Goal: Task Accomplishment & Management: Manage account settings

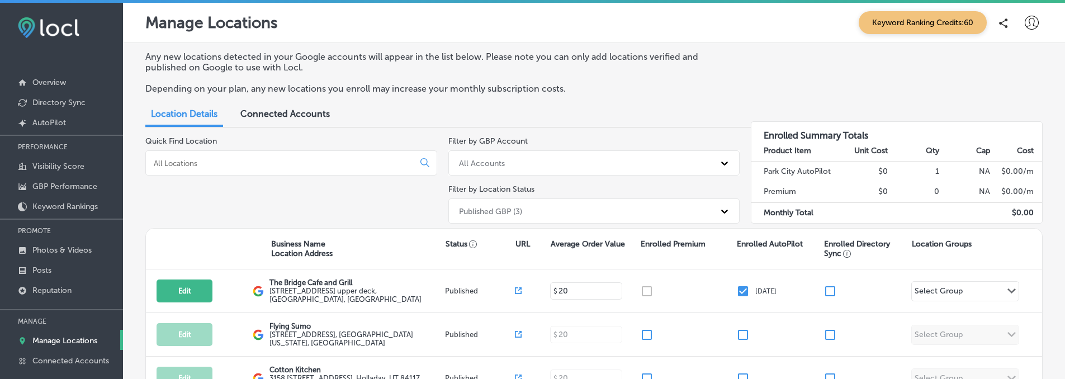
click at [295, 122] on div "Connected Accounts" at bounding box center [285, 115] width 106 height 24
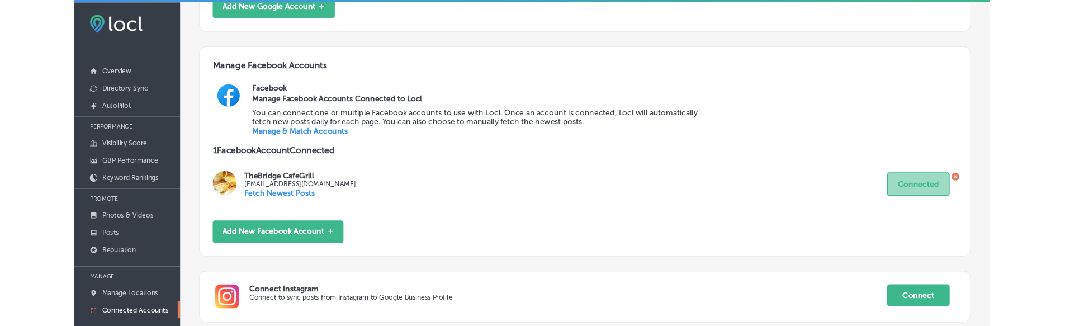
scroll to position [88, 0]
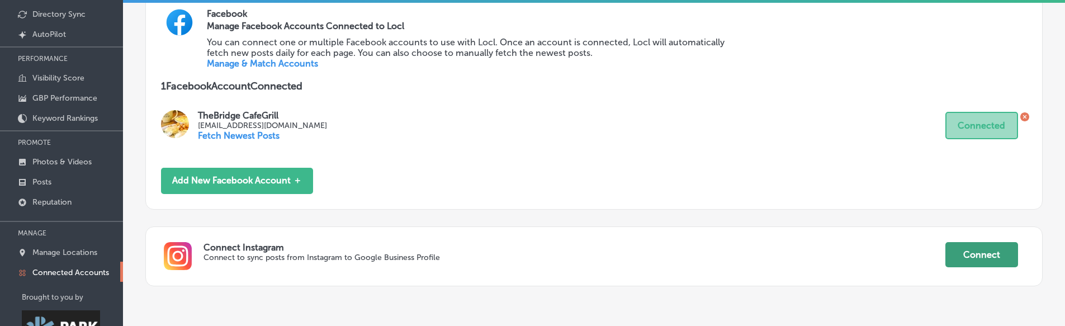
click at [980, 262] on button "Connect" at bounding box center [982, 254] width 73 height 25
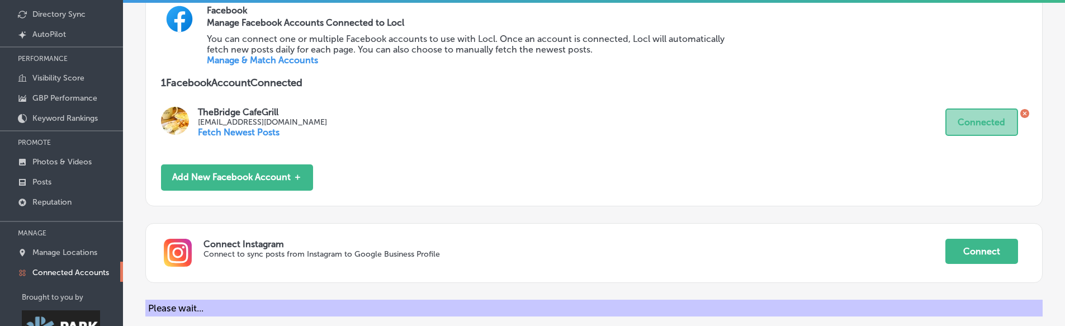
scroll to position [369, 0]
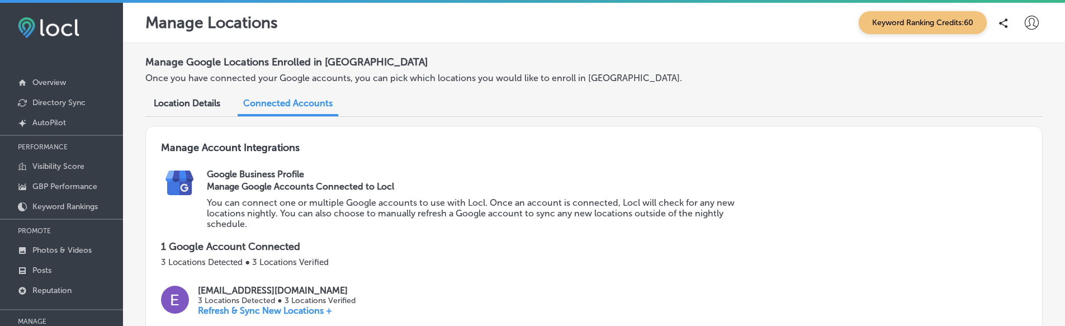
click at [1013, 30] on div "Keyword Ranking Credits: 60" at bounding box center [948, 22] width 190 height 23
click at [1025, 26] on icon at bounding box center [1032, 23] width 14 height 14
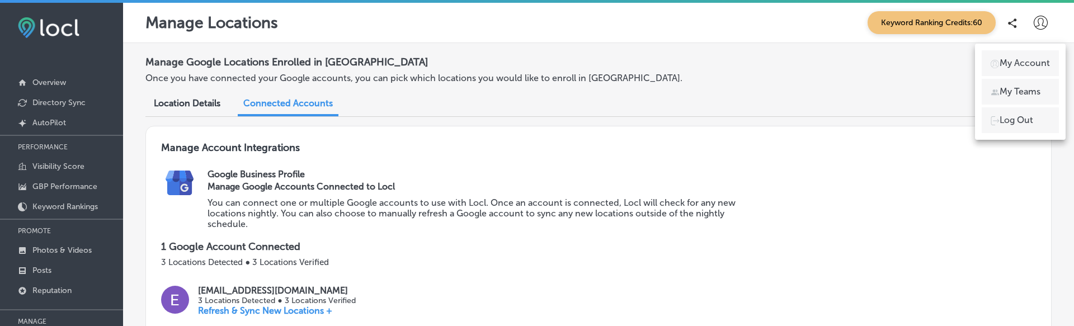
click at [1025, 124] on p "Log Out" at bounding box center [1016, 120] width 34 height 13
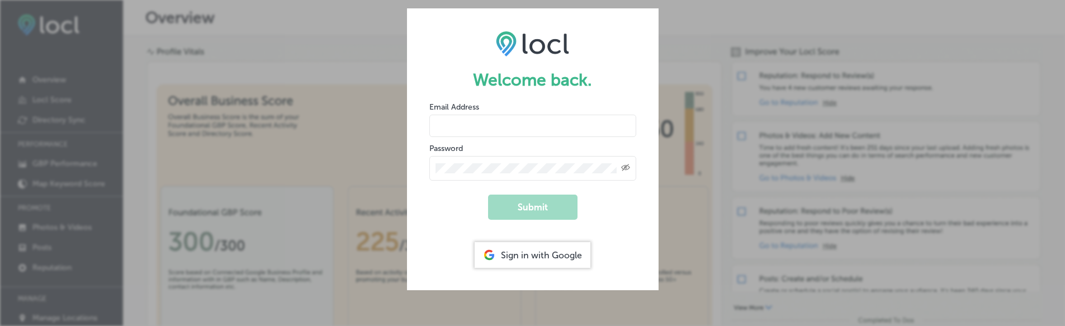
type input "vasilikigreece69+fnf@gmail.com"
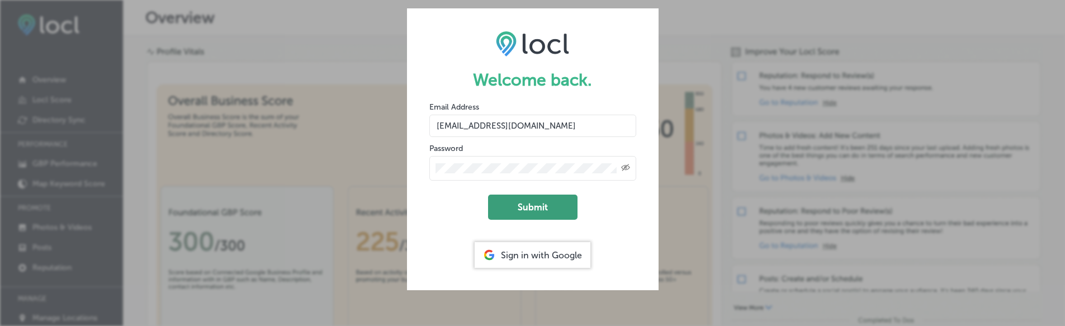
click at [512, 199] on button "Submit" at bounding box center [532, 207] width 89 height 25
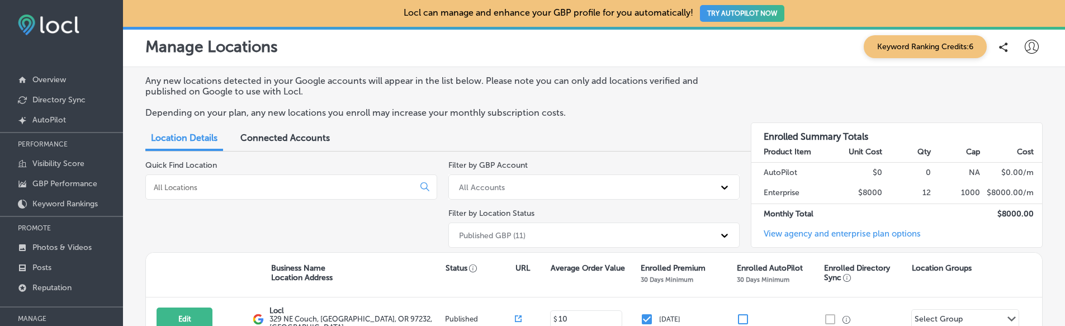
click at [280, 138] on span "Connected Accounts" at bounding box center [284, 138] width 89 height 11
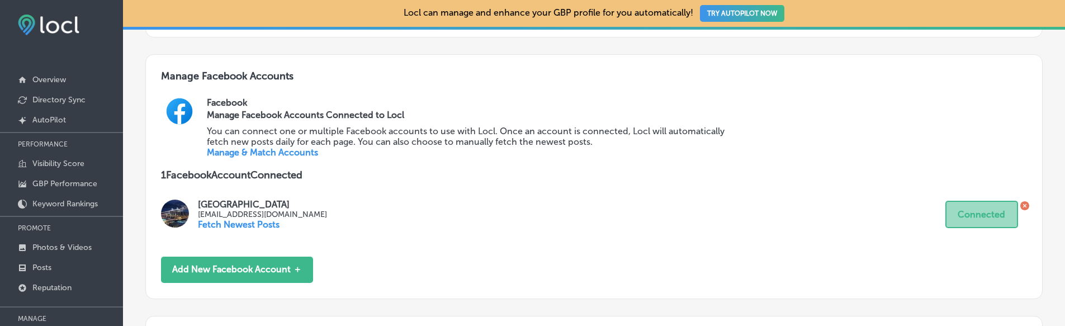
scroll to position [626, 0]
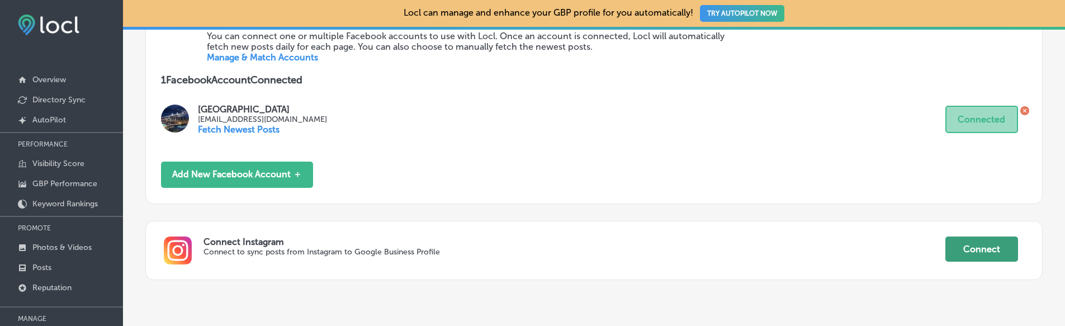
click at [987, 253] on button "Connect" at bounding box center [982, 249] width 73 height 25
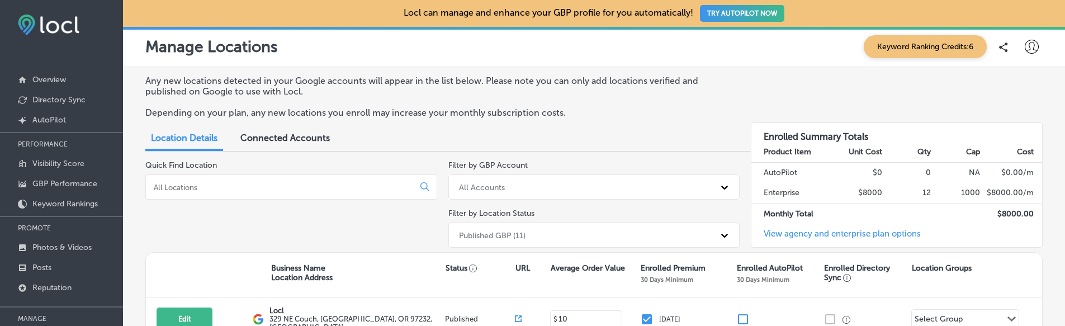
click at [290, 141] on span "Connected Accounts" at bounding box center [284, 138] width 89 height 11
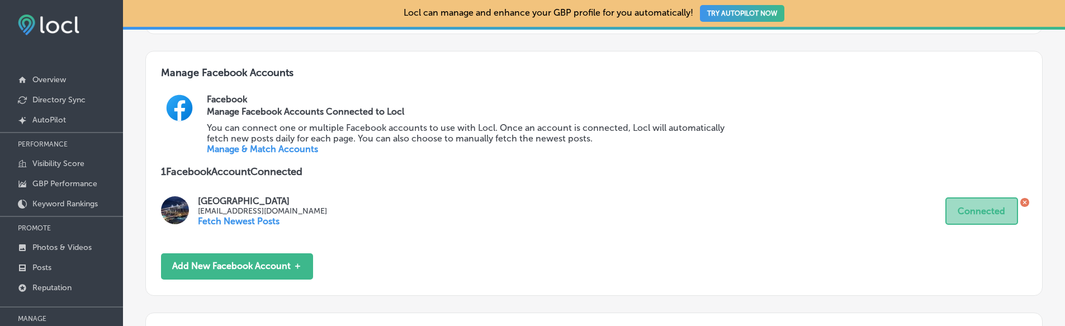
scroll to position [629, 0]
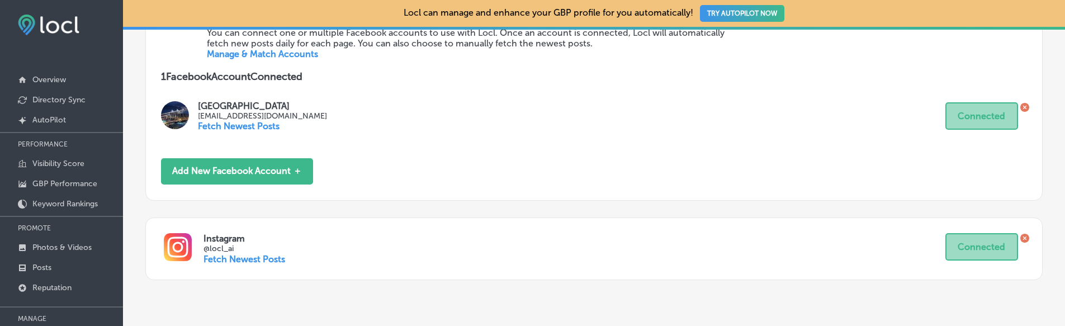
click at [1018, 244] on span at bounding box center [1023, 239] width 11 height 12
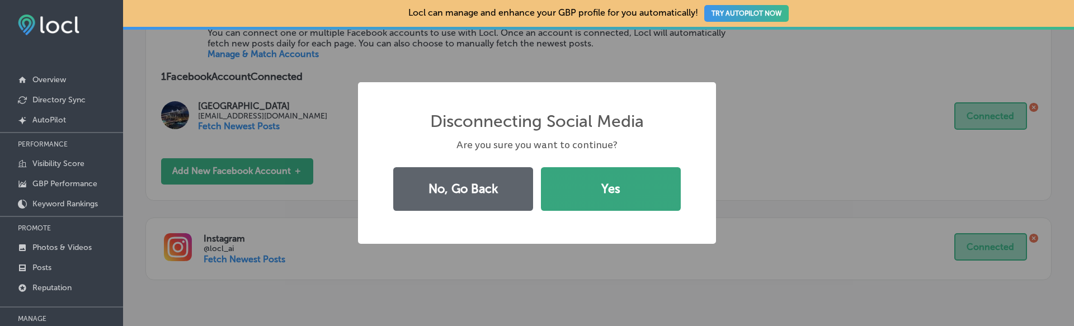
click at [587, 204] on button "Yes" at bounding box center [611, 189] width 140 height 44
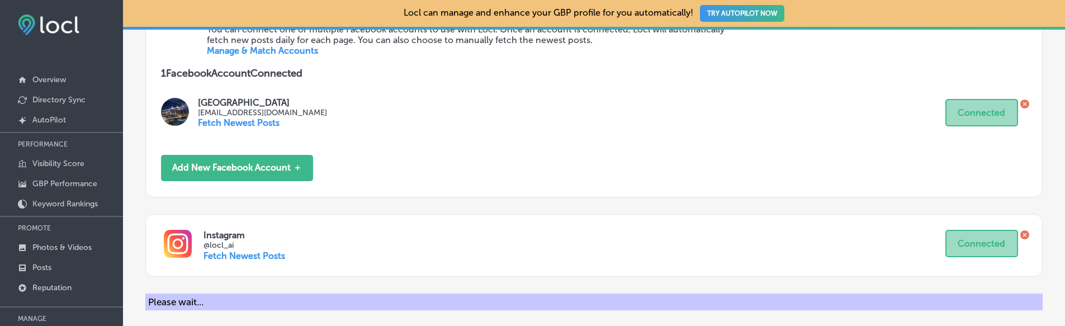
scroll to position [626, 0]
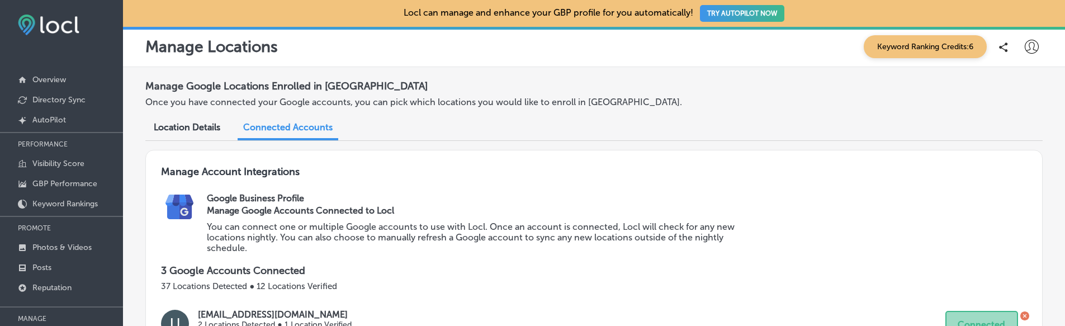
scroll to position [626, 0]
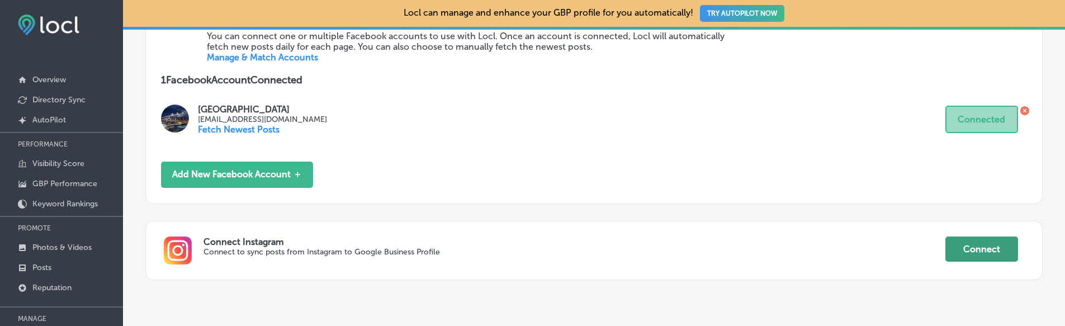
click at [950, 242] on button "Connect" at bounding box center [982, 249] width 73 height 25
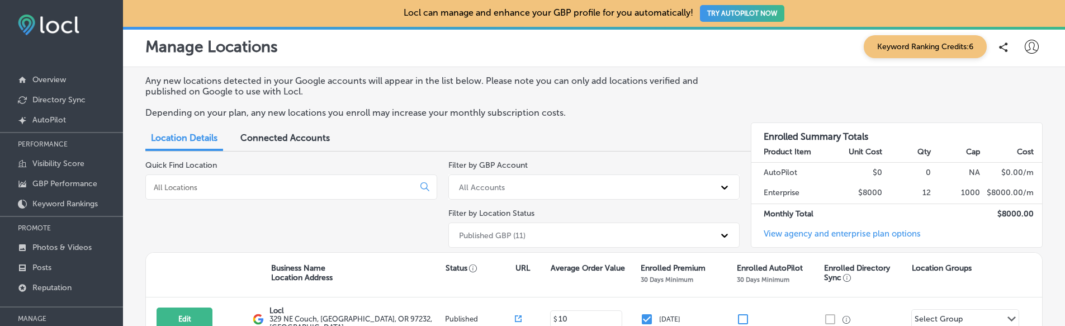
click at [294, 137] on span "Connected Accounts" at bounding box center [284, 138] width 89 height 11
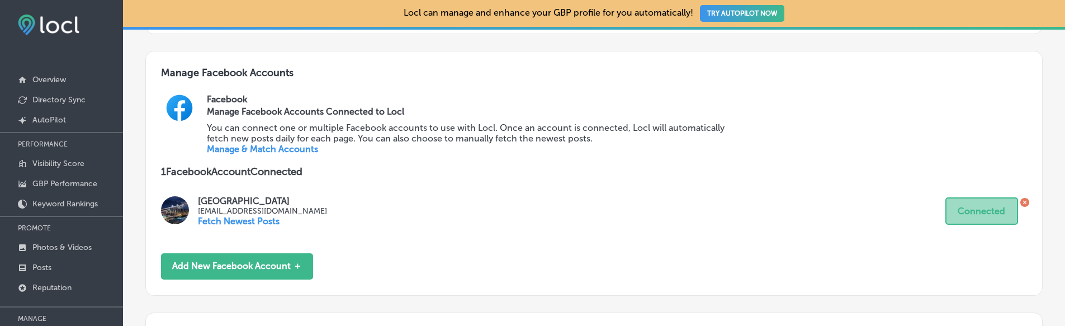
scroll to position [629, 0]
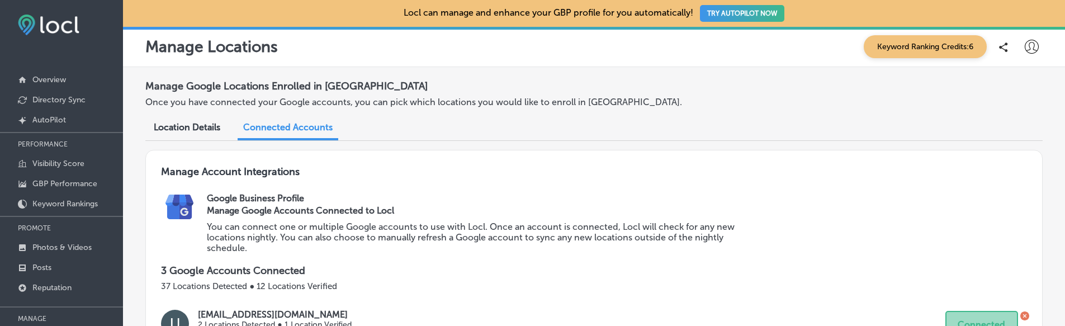
scroll to position [629, 0]
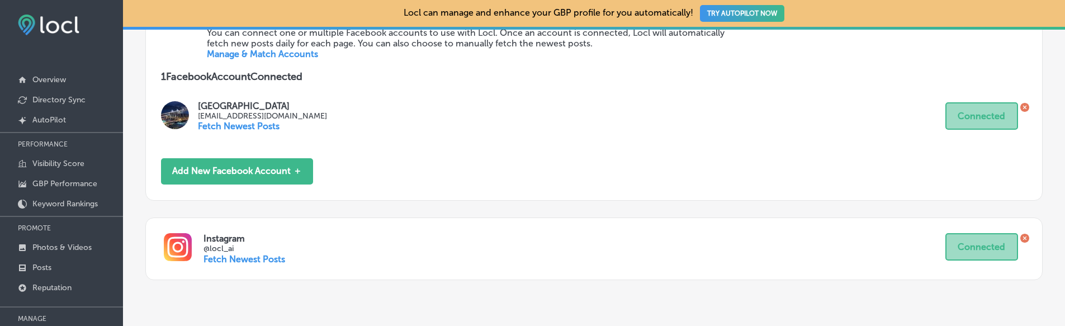
click at [1018, 239] on span at bounding box center [1023, 239] width 11 height 12
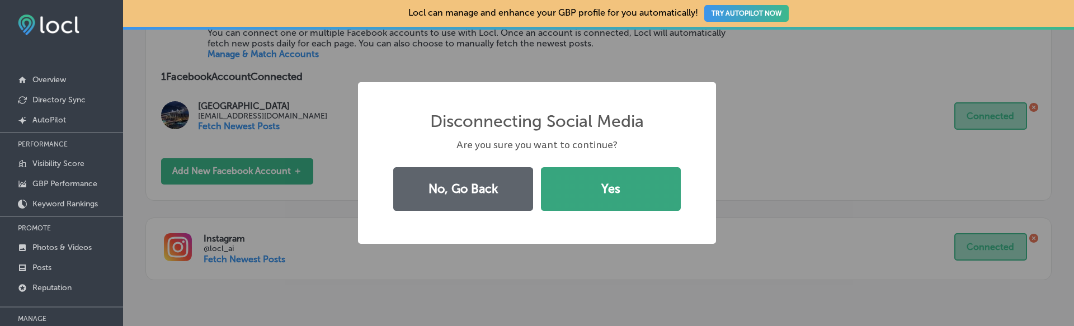
click at [616, 182] on button "Yes" at bounding box center [611, 189] width 140 height 44
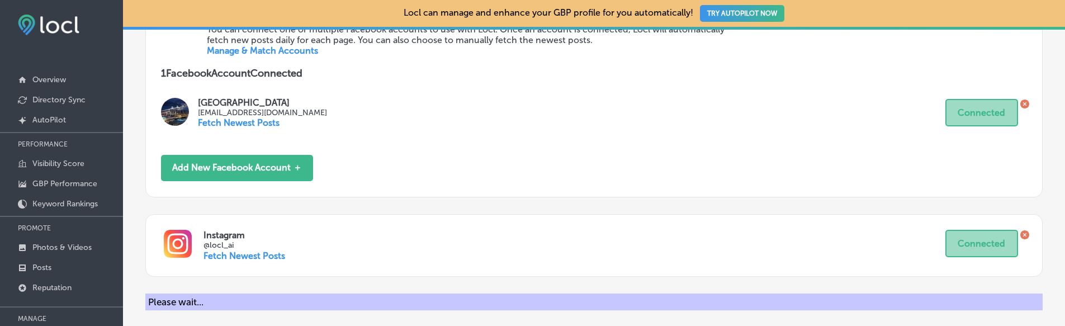
scroll to position [626, 0]
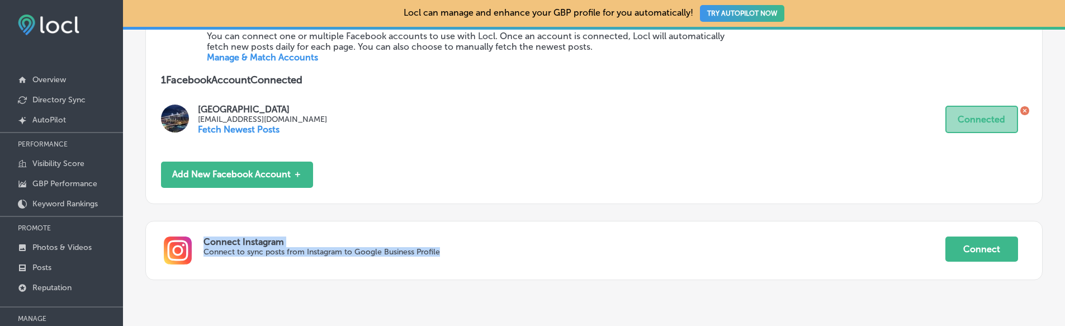
drag, startPoint x: 616, startPoint y: 182, endPoint x: 951, endPoint y: 223, distance: 337.6
click at [954, 249] on button "Connect" at bounding box center [982, 249] width 73 height 25
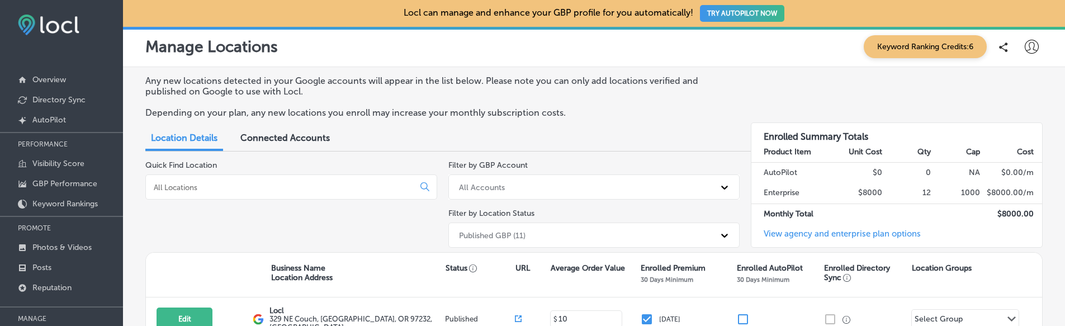
click at [284, 149] on div "Connected Accounts" at bounding box center [285, 139] width 106 height 24
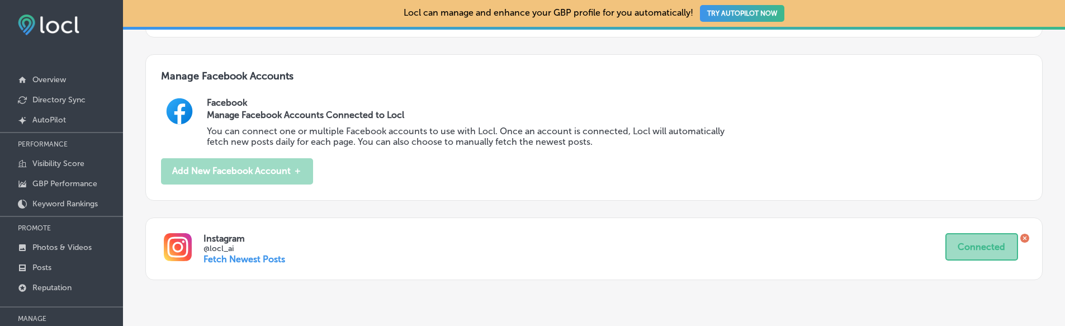
scroll to position [531, 0]
